Goal: Find specific page/section: Find specific page/section

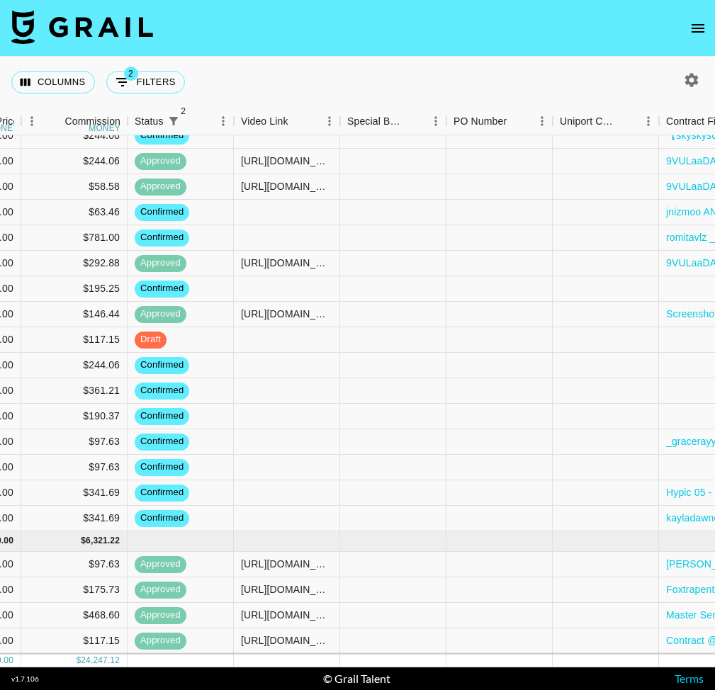
scroll to position [594, 1478]
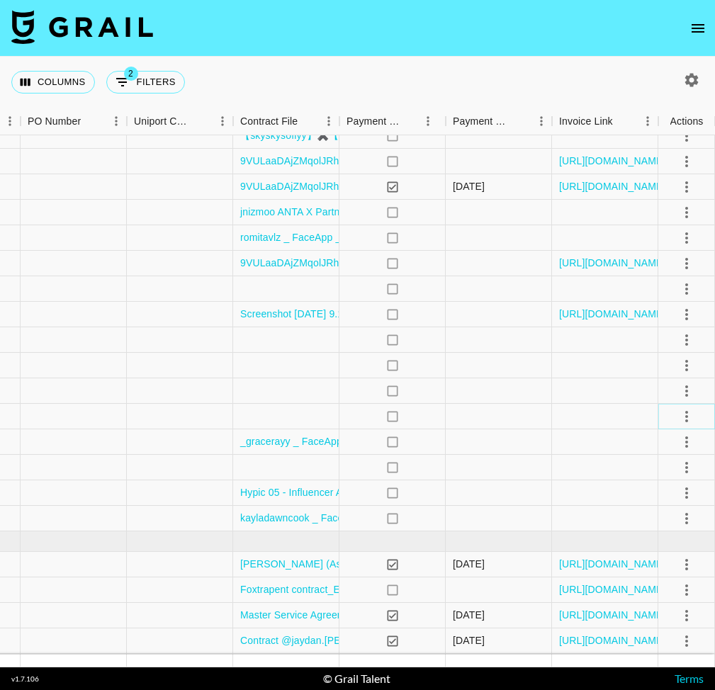
click at [687, 414] on icon "select merge strategy" at bounding box center [686, 416] width 17 height 17
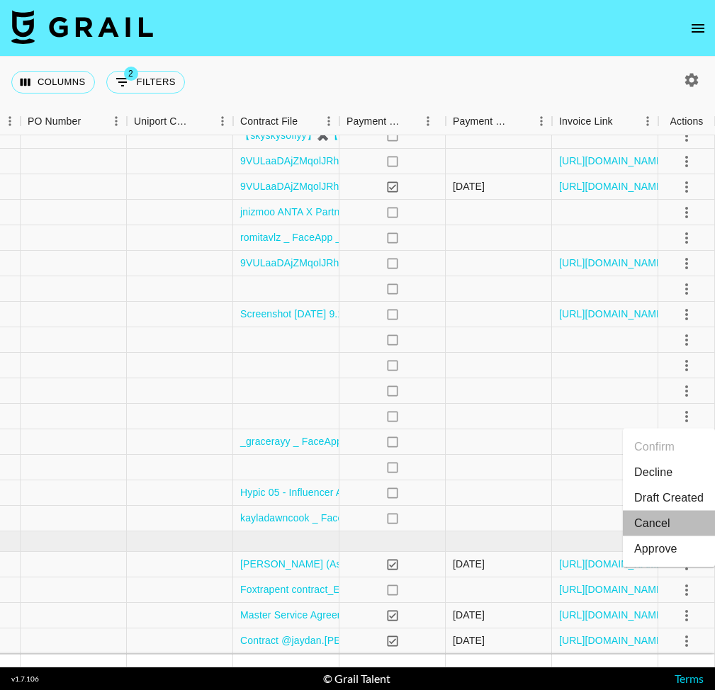
click at [660, 526] on li "Cancel" at bounding box center [669, 524] width 92 height 26
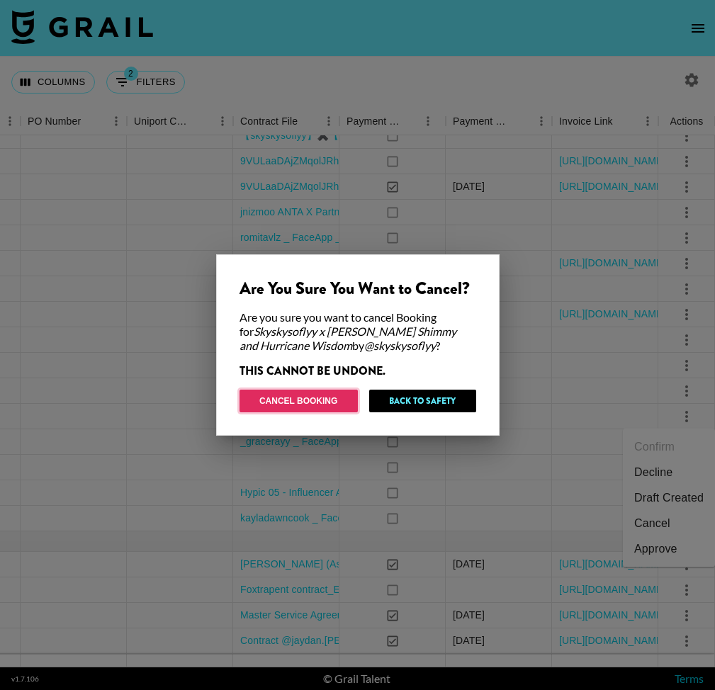
click at [316, 397] on button "Cancel Booking" at bounding box center [298, 401] width 118 height 23
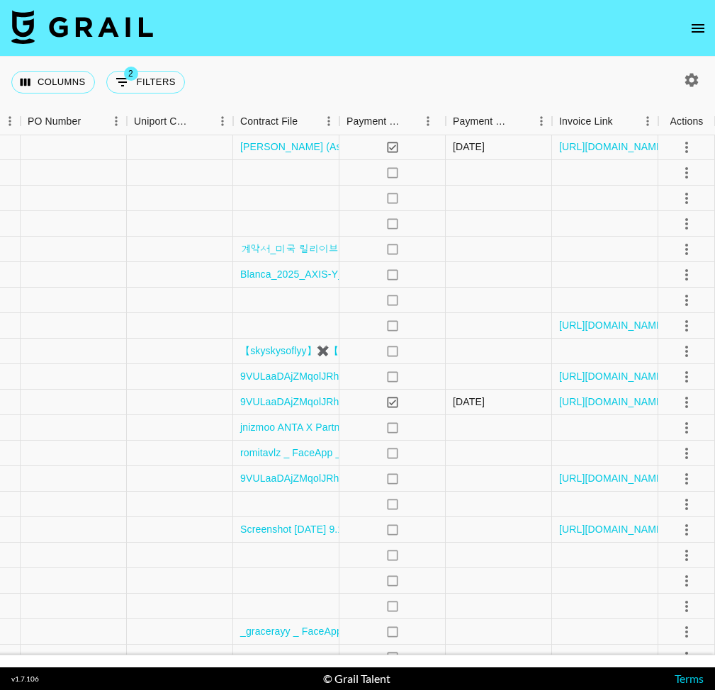
scroll to position [0, 1478]
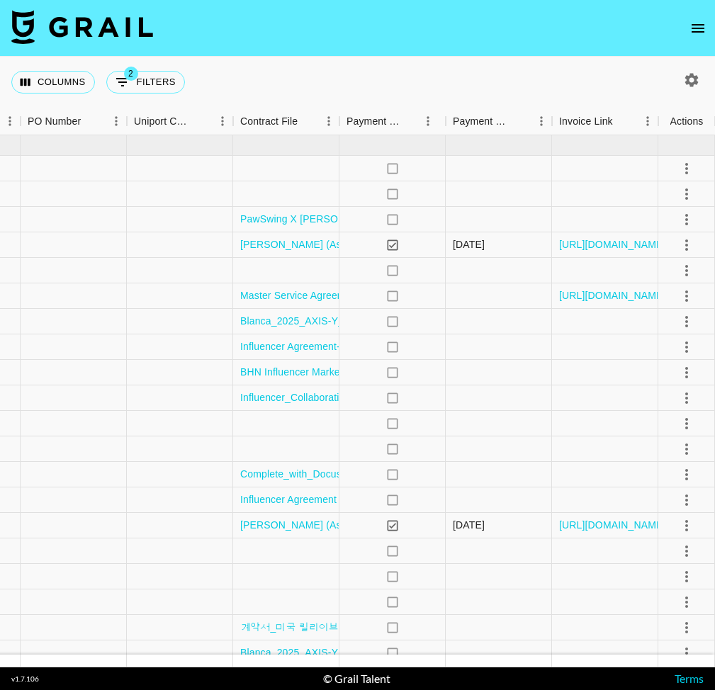
click at [709, 26] on button "open drawer" at bounding box center [698, 28] width 28 height 28
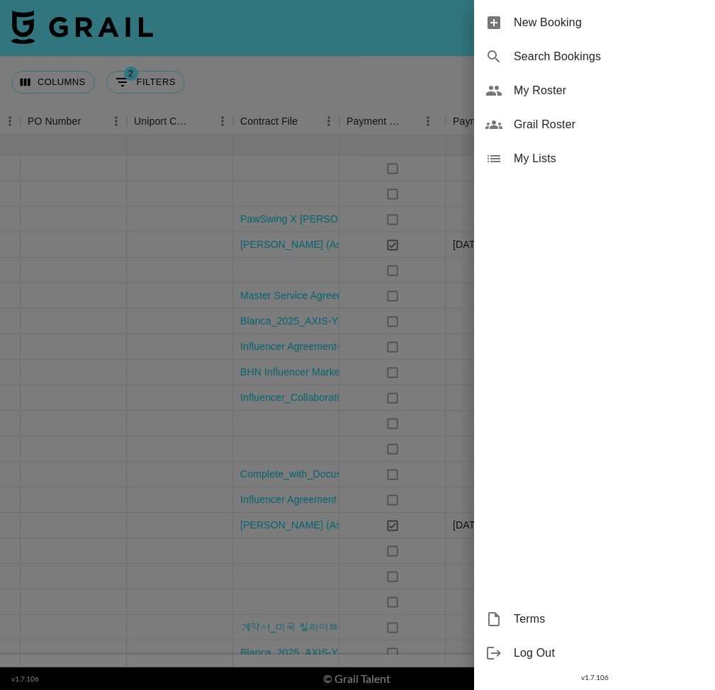
click at [646, 84] on span "My Roster" at bounding box center [609, 90] width 190 height 17
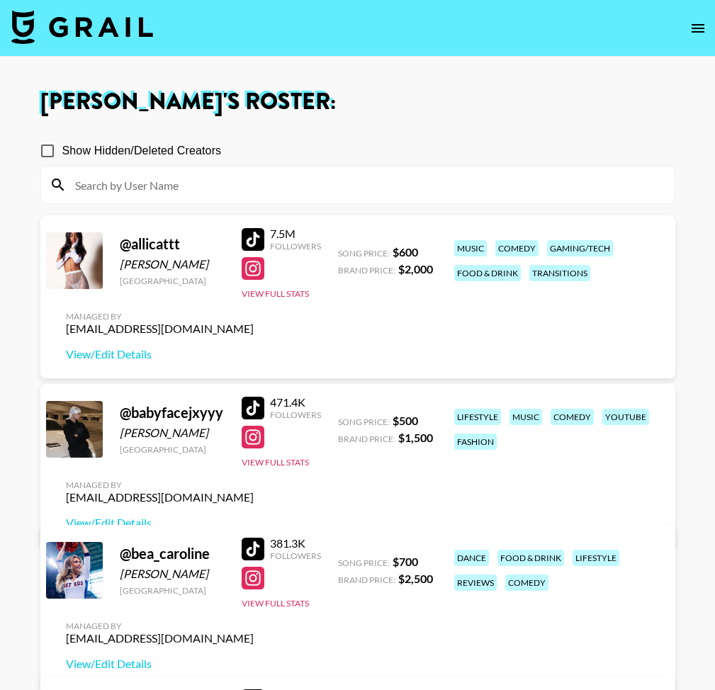
click at [86, 177] on input at bounding box center [366, 185] width 599 height 23
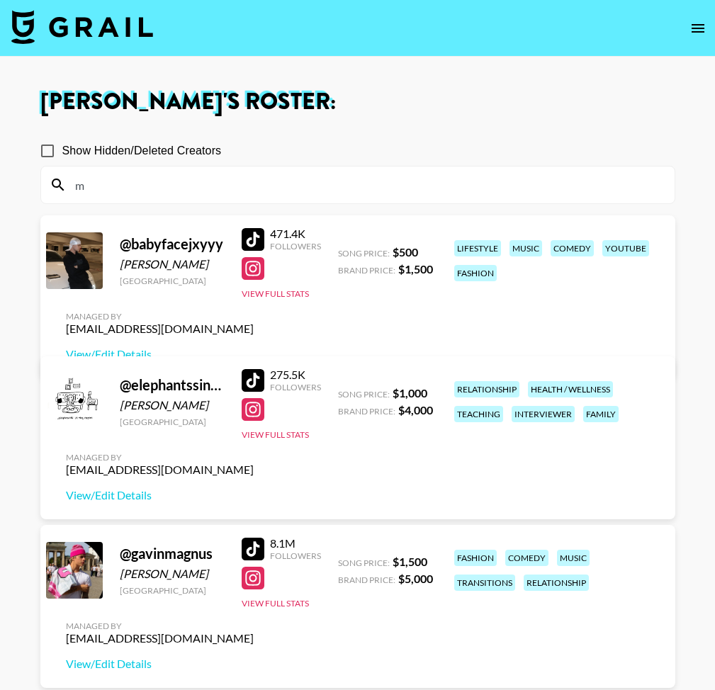
click at [711, 31] on nav at bounding box center [357, 28] width 715 height 57
click at [700, 28] on icon "open drawer" at bounding box center [698, 28] width 13 height 9
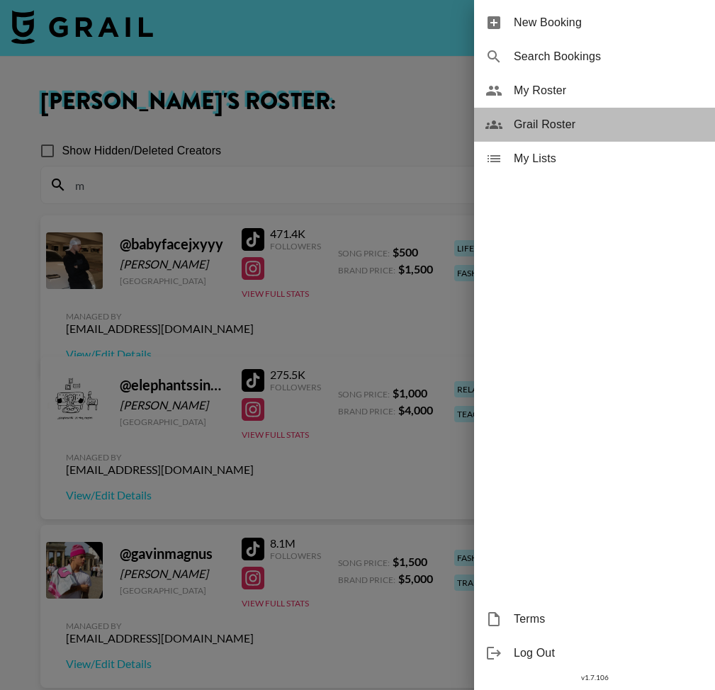
click at [582, 121] on span "Grail Roster" at bounding box center [609, 124] width 190 height 17
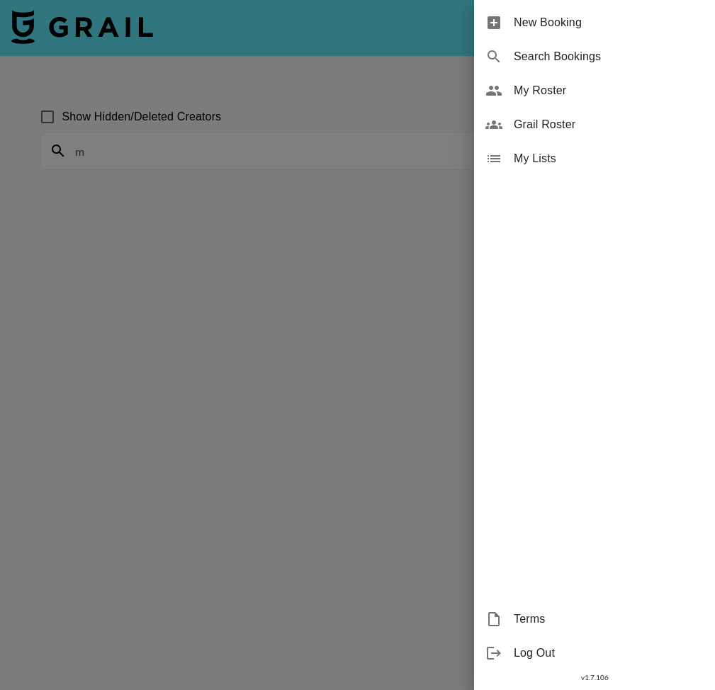
drag, startPoint x: 179, startPoint y: 147, endPoint x: 169, endPoint y: 149, distance: 9.3
click at [179, 147] on div at bounding box center [357, 345] width 715 height 690
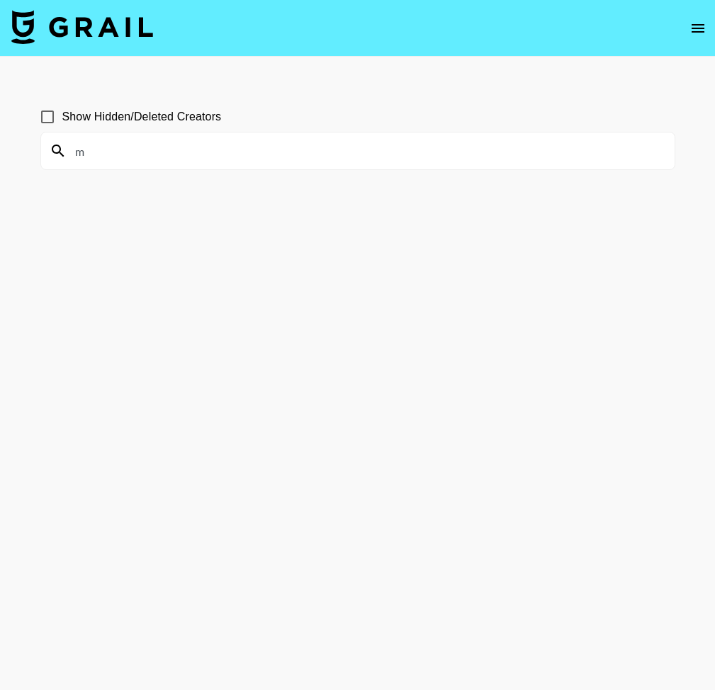
click at [155, 151] on input "m" at bounding box center [366, 151] width 599 height 23
type input "m"
click at [99, 148] on input at bounding box center [366, 151] width 599 height 23
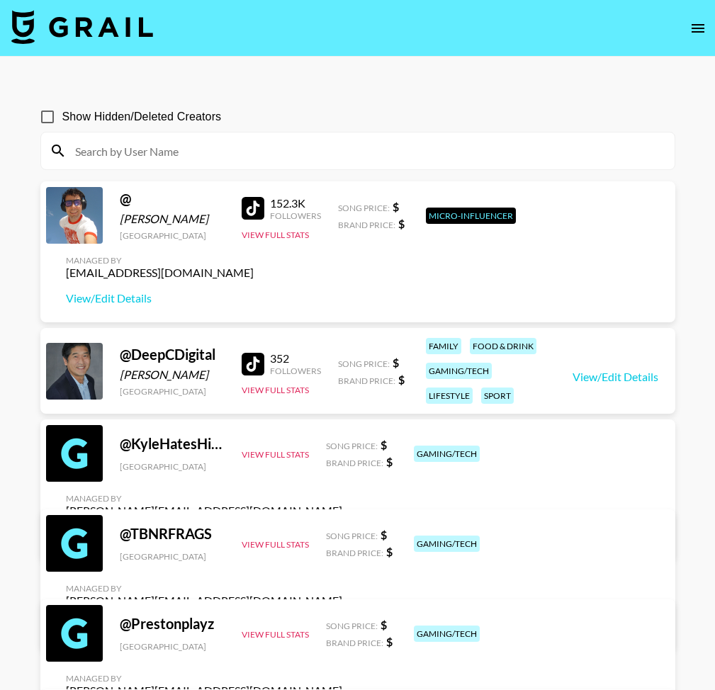
click at [123, 29] on img at bounding box center [82, 27] width 142 height 34
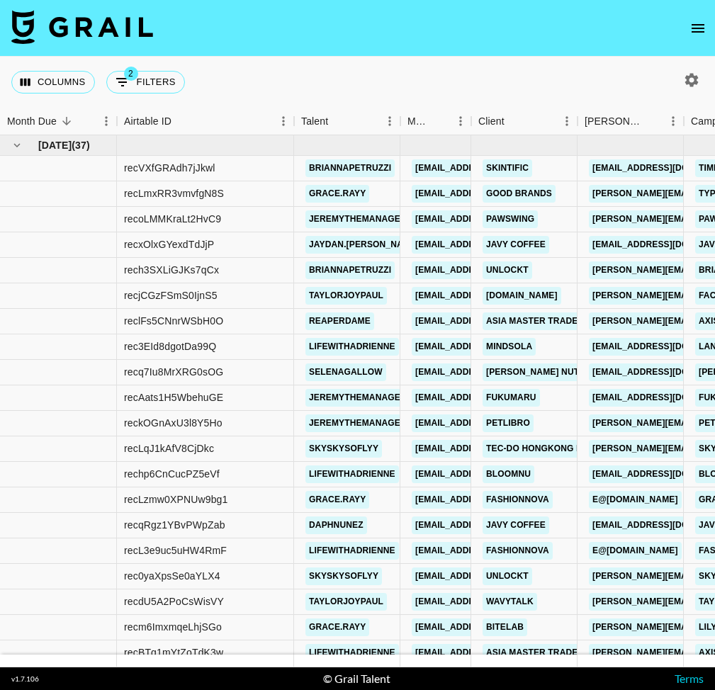
click at [698, 32] on icon "open drawer" at bounding box center [698, 28] width 13 height 9
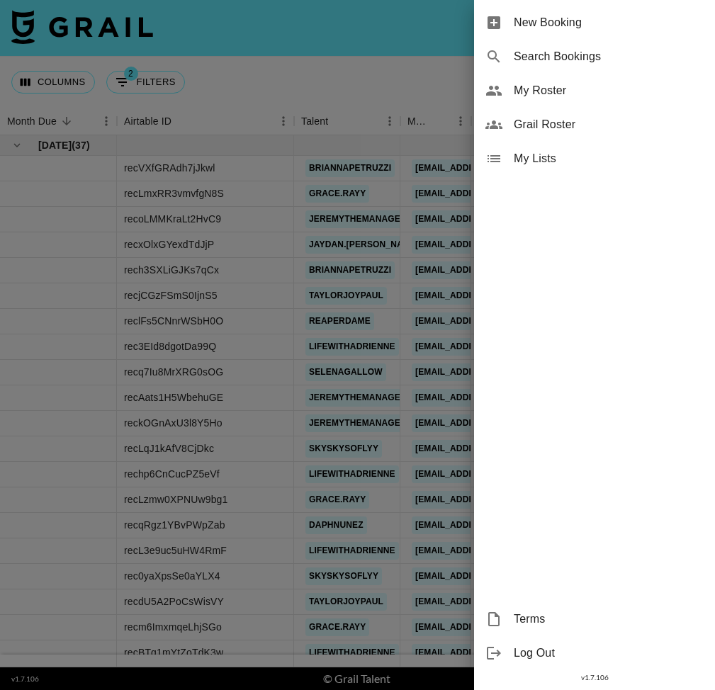
click at [599, 125] on span "Grail Roster" at bounding box center [609, 124] width 190 height 17
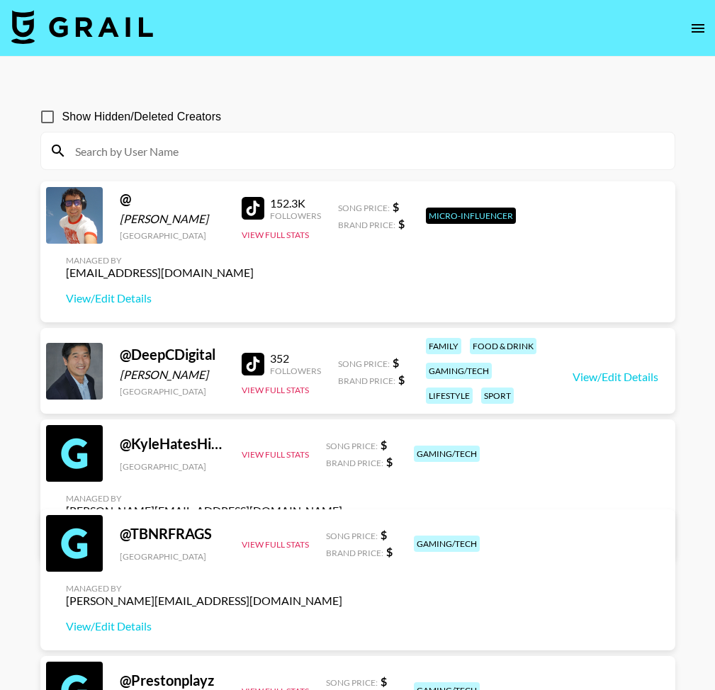
click at [224, 150] on input at bounding box center [366, 151] width 599 height 23
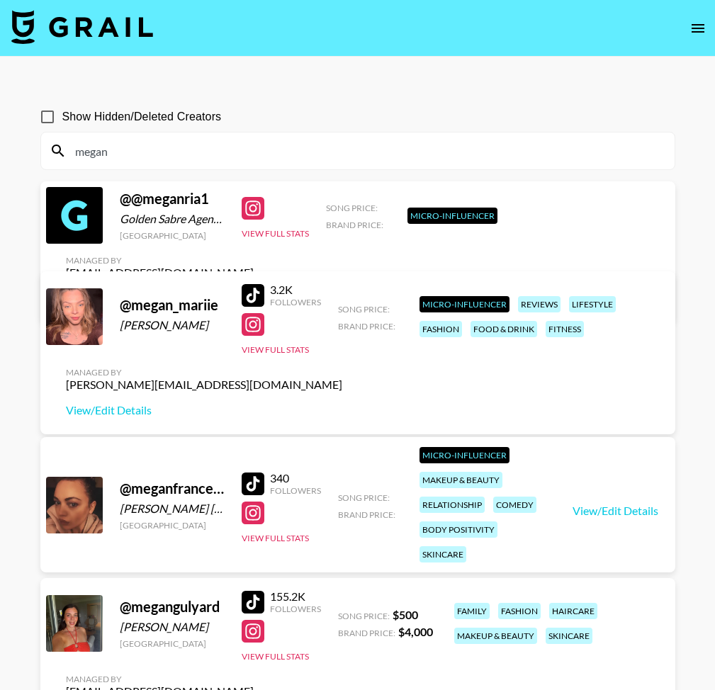
click at [115, 154] on input "megan" at bounding box center [366, 151] width 599 height 23
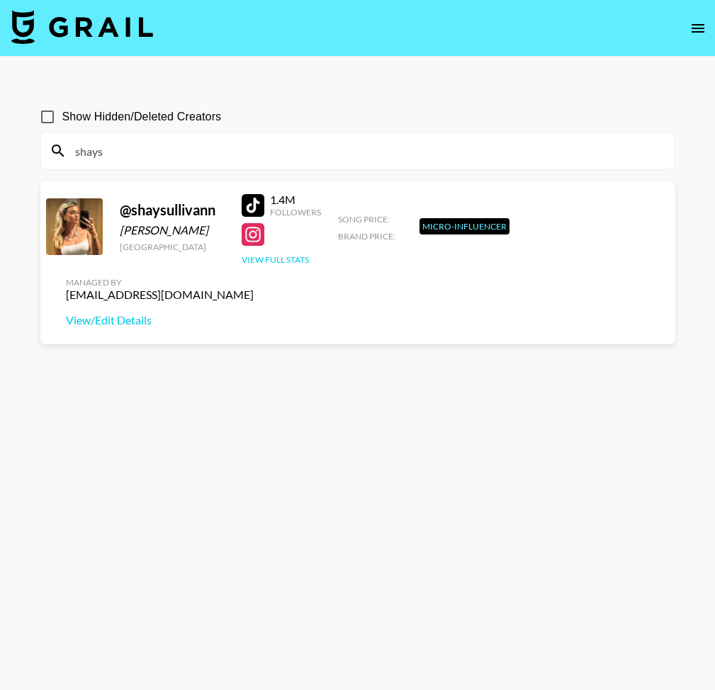
click at [263, 261] on button "View Full Stats" at bounding box center [275, 259] width 67 height 11
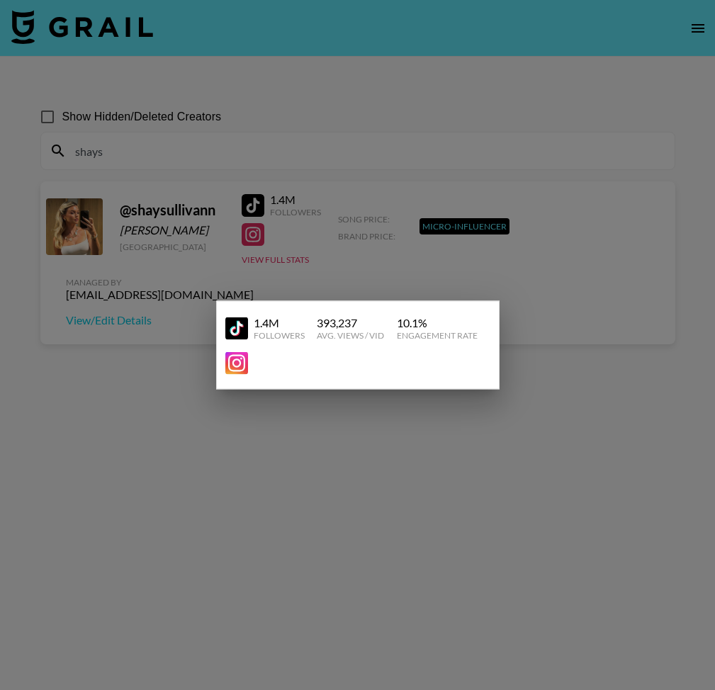
click at [154, 303] on div at bounding box center [357, 345] width 715 height 690
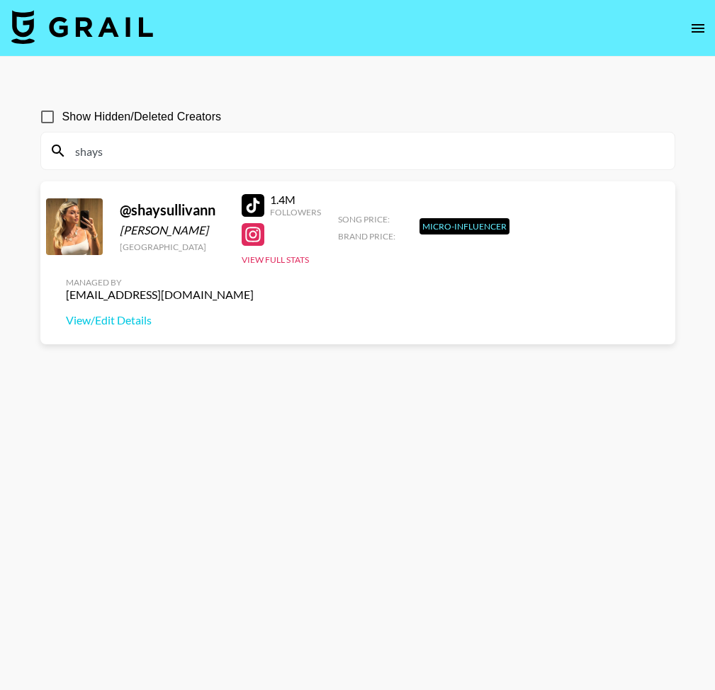
click at [113, 154] on input "shays" at bounding box center [366, 151] width 599 height 23
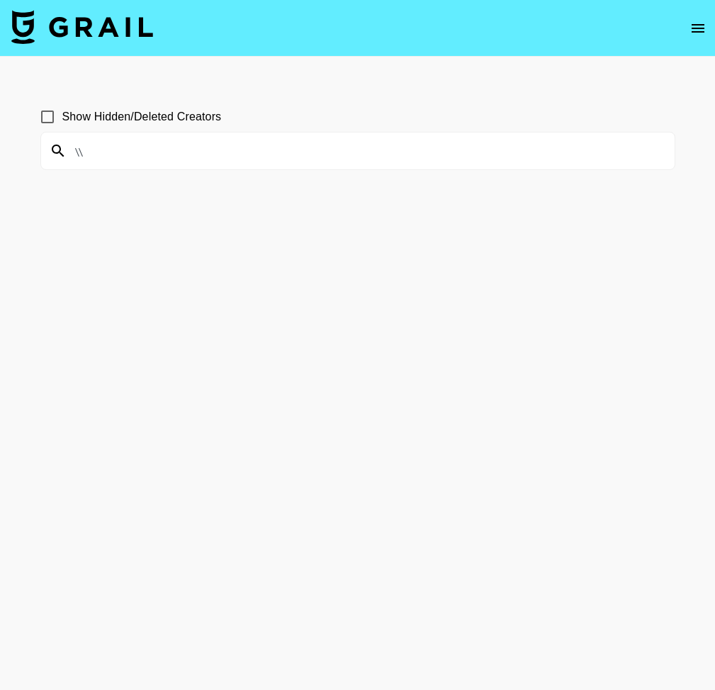
type input "\"
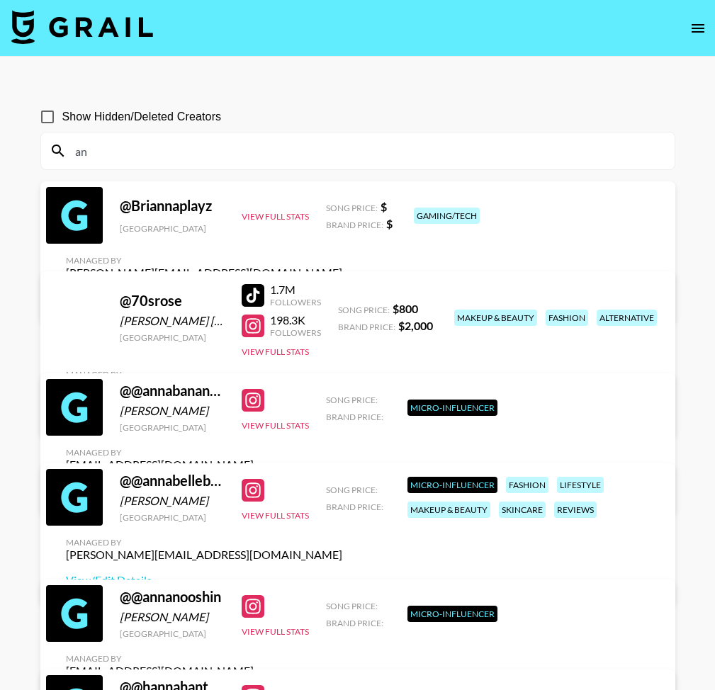
type input "a"
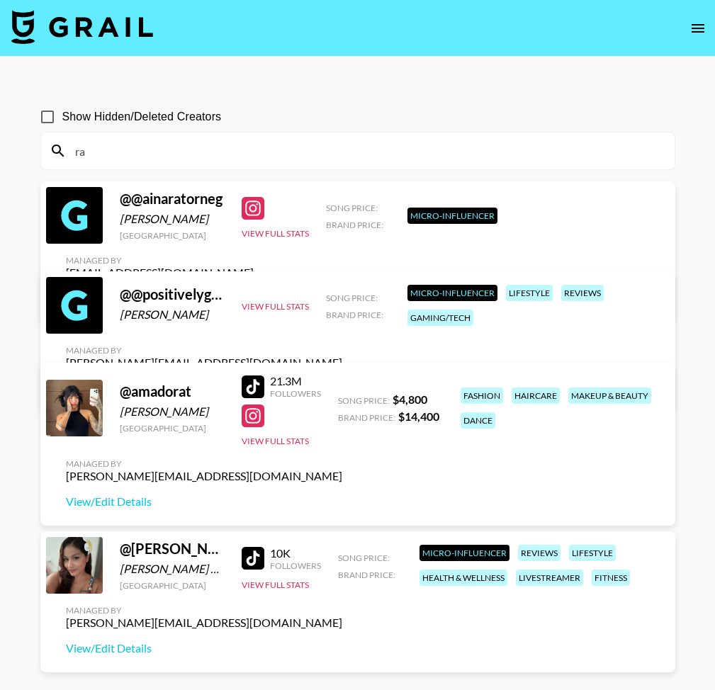
type input "r"
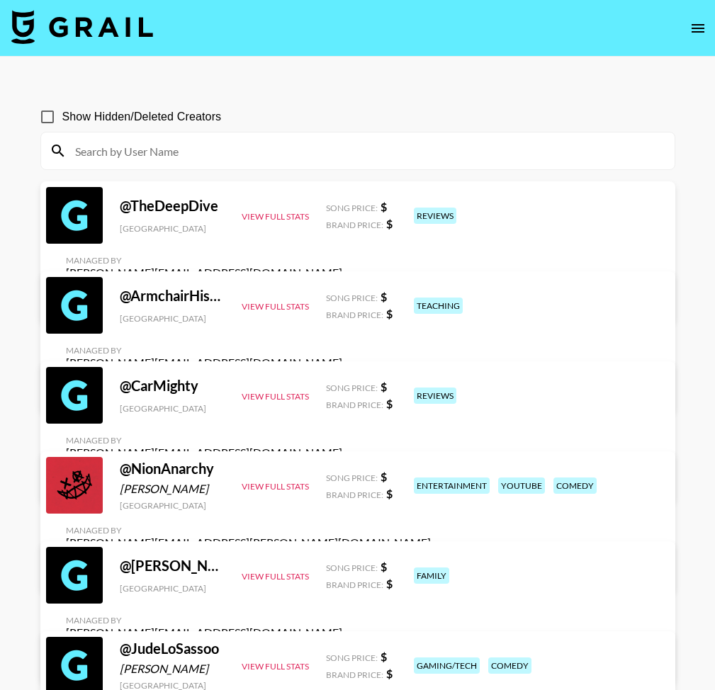
click at [179, 142] on input at bounding box center [366, 151] width 599 height 23
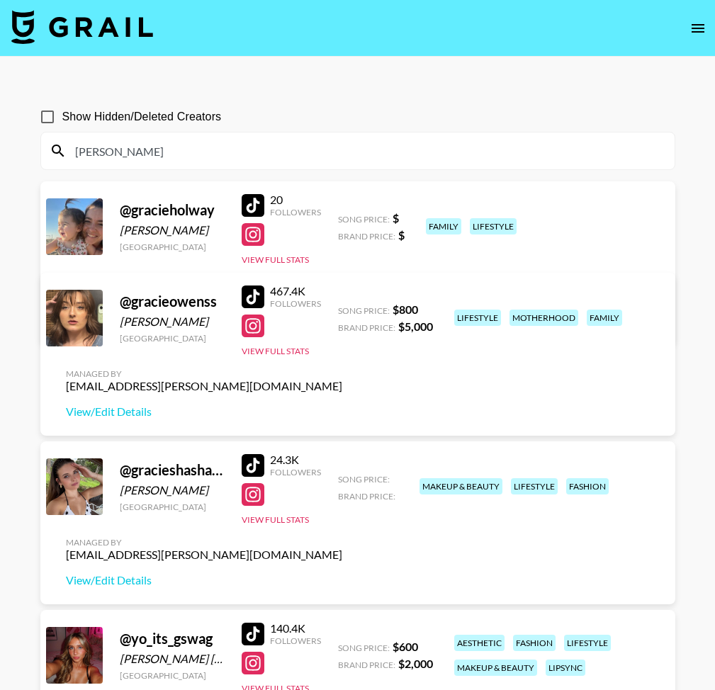
click at [129, 166] on div "[PERSON_NAME]" at bounding box center [357, 150] width 633 height 37
click at [132, 150] on input "[PERSON_NAME]" at bounding box center [366, 151] width 599 height 23
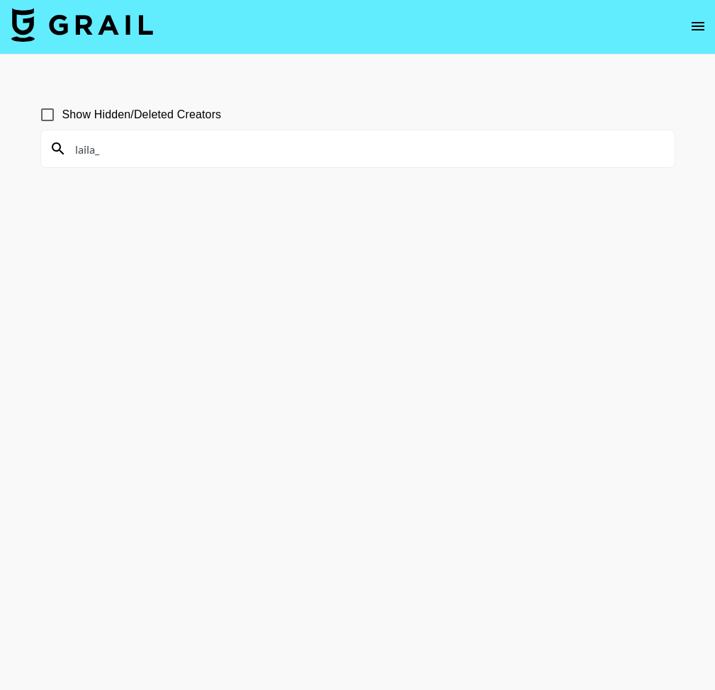
scroll to position [1, 0]
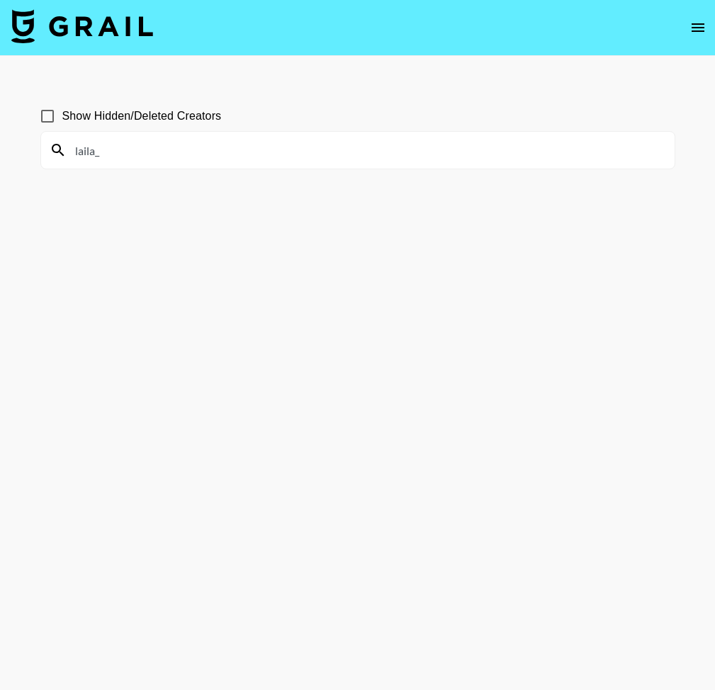
click at [118, 151] on input "laila_" at bounding box center [366, 150] width 599 height 23
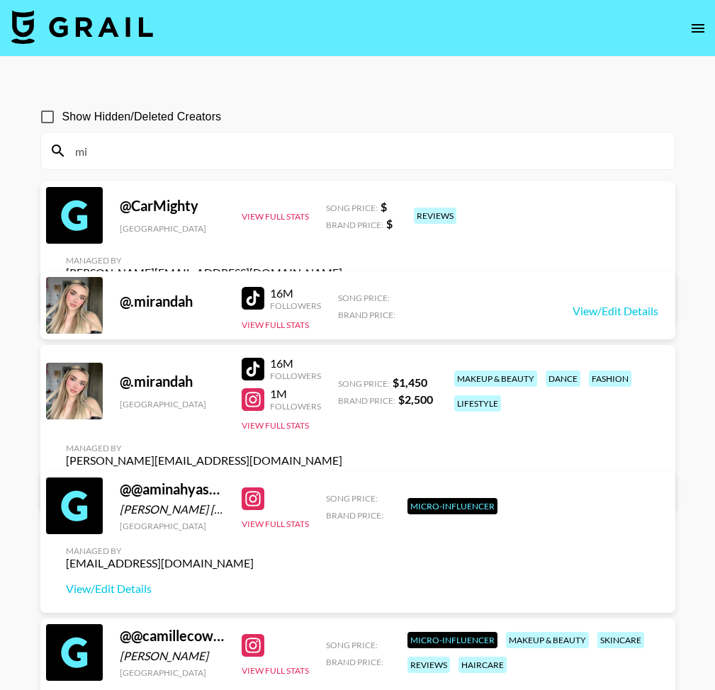
type input "m"
